Goal: Check status: Check status

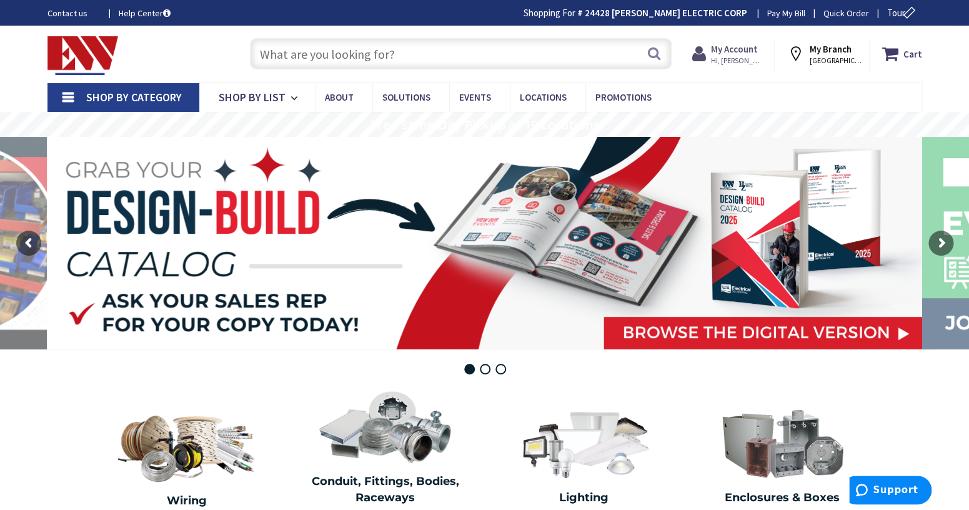
click at [733, 56] on span "Hi, [PERSON_NAME]" at bounding box center [737, 61] width 53 height 10
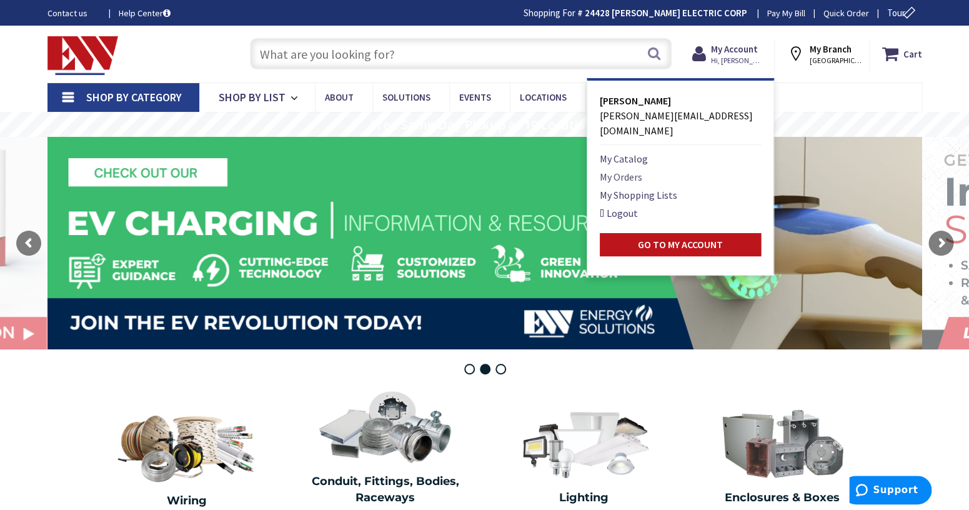
click at [635, 169] on link "My Orders" at bounding box center [621, 176] width 42 height 15
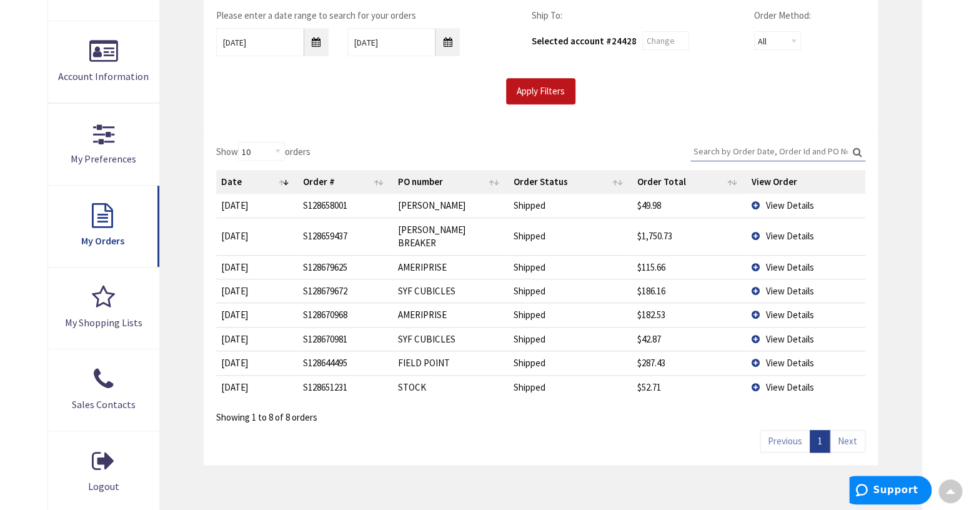
scroll to position [247, 0]
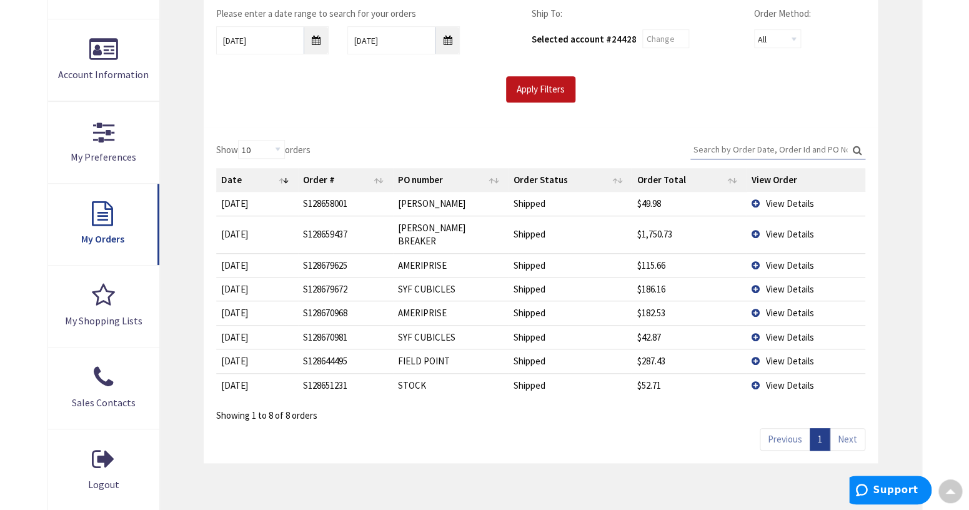
click at [847, 428] on link "Next" at bounding box center [848, 439] width 36 height 22
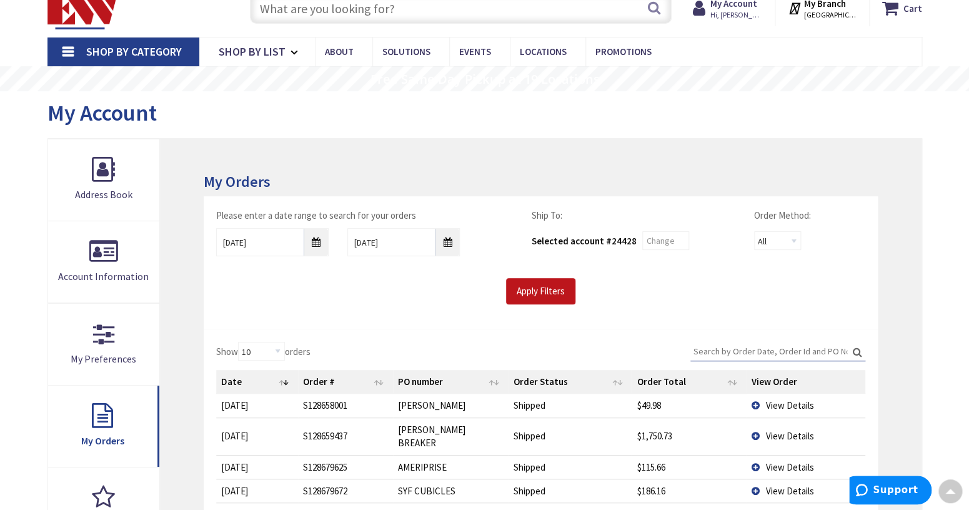
scroll to position [27, 0]
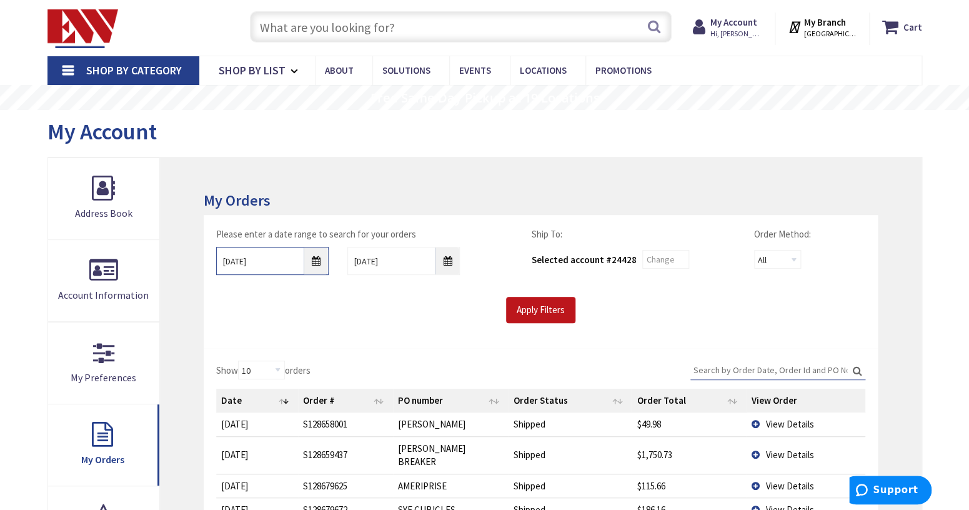
click at [317, 263] on input "8/26/2025" at bounding box center [272, 261] width 112 height 28
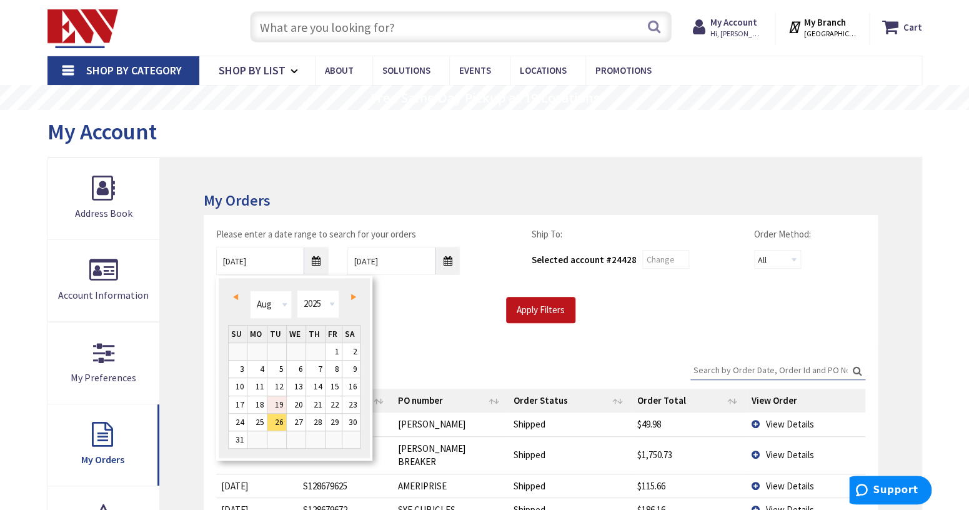
click at [281, 404] on link "19" at bounding box center [276, 404] width 19 height 17
type input "08/19/2025"
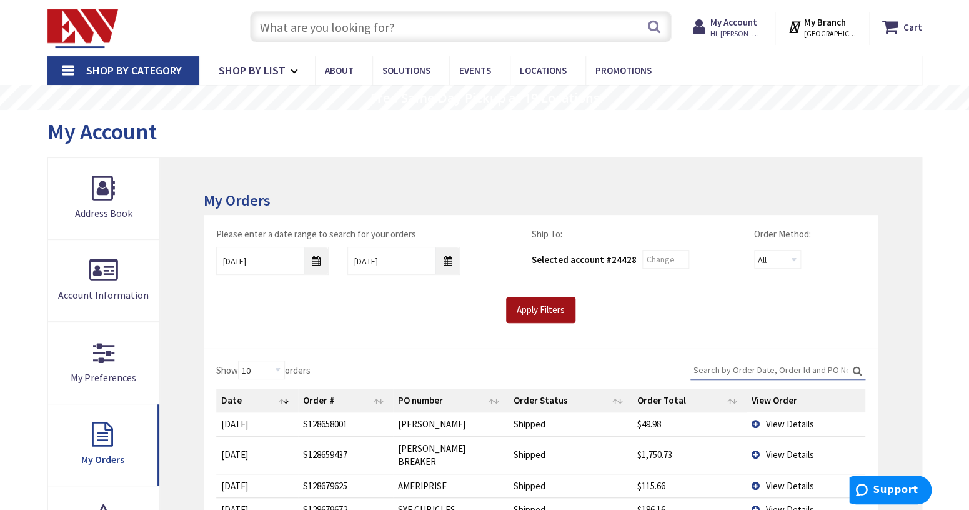
click at [544, 316] on input "Apply Filters" at bounding box center [540, 310] width 69 height 26
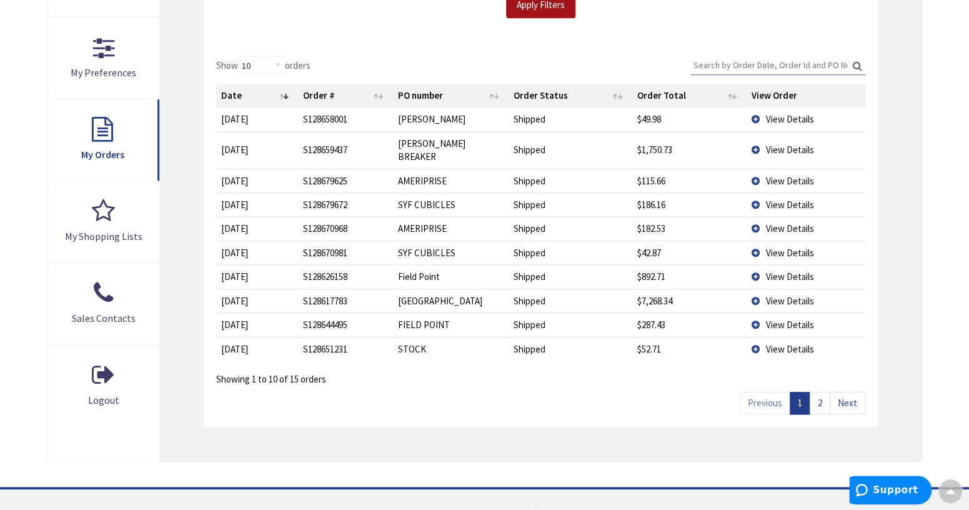
scroll to position [330, 0]
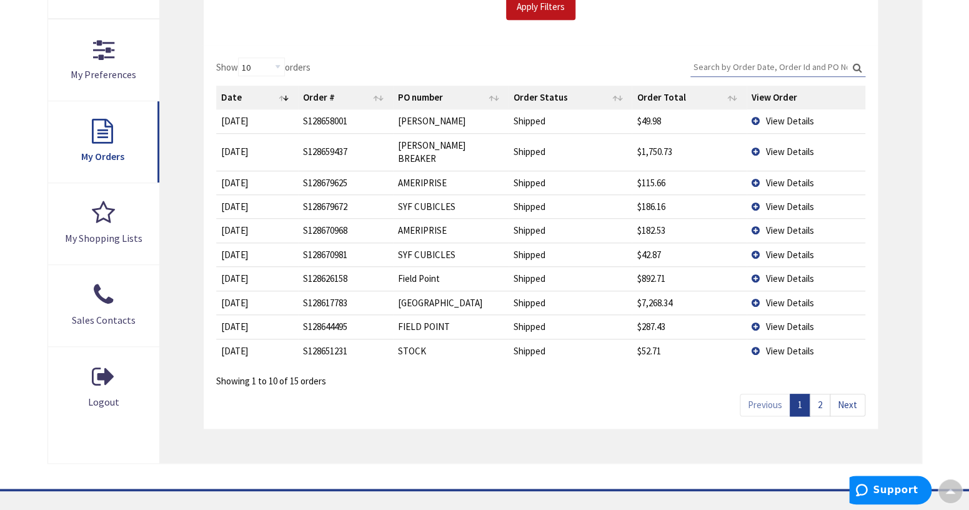
click at [818, 394] on link "2" at bounding box center [820, 405] width 21 height 22
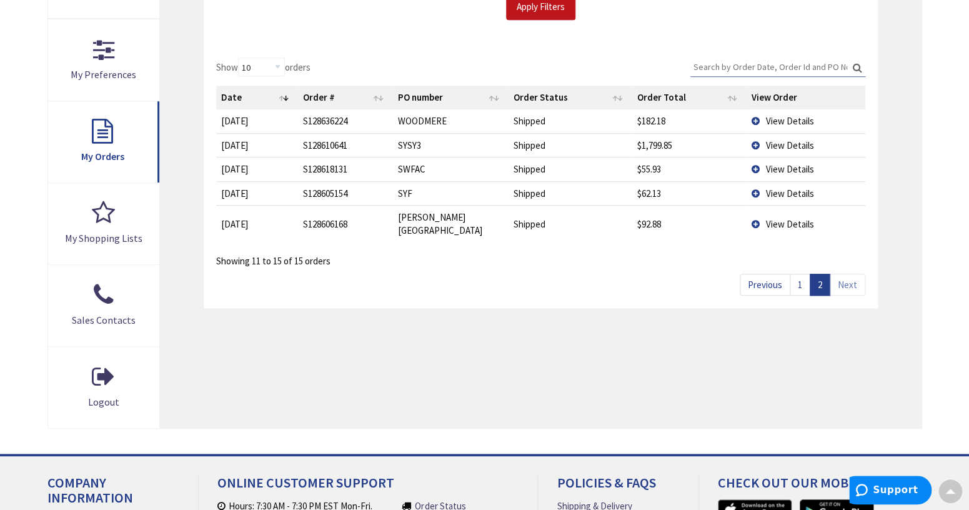
click at [798, 274] on link "1" at bounding box center [800, 285] width 21 height 22
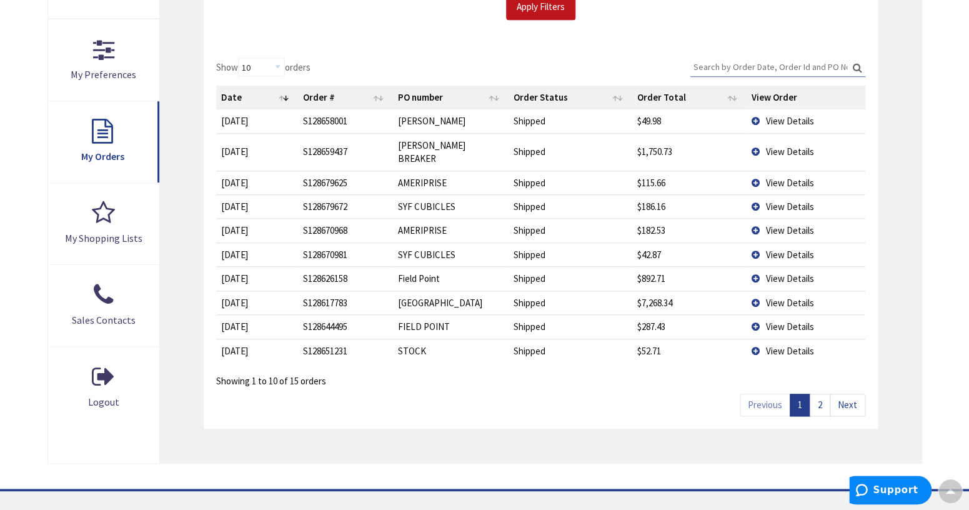
click at [778, 345] on span "View Details" at bounding box center [790, 351] width 48 height 12
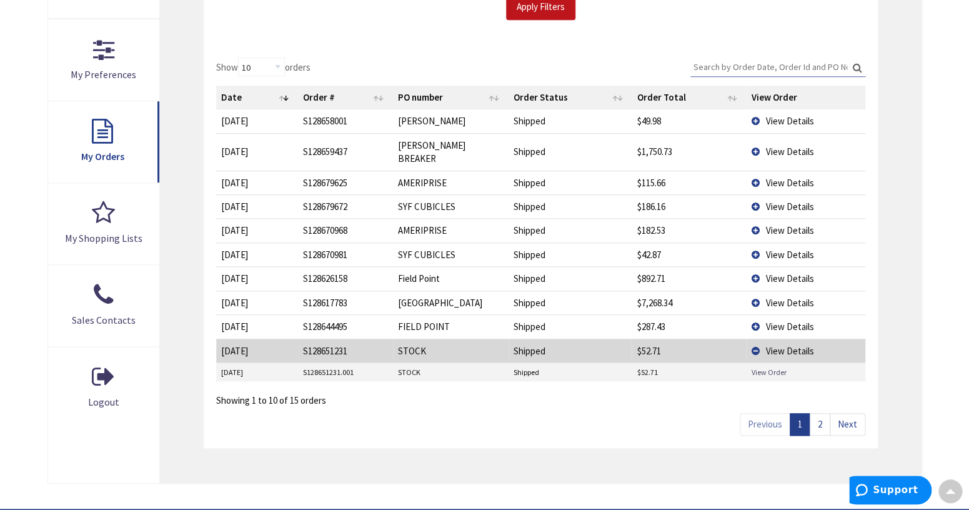
click at [769, 367] on link "View Order" at bounding box center [769, 372] width 35 height 11
